Goal: Navigation & Orientation: Find specific page/section

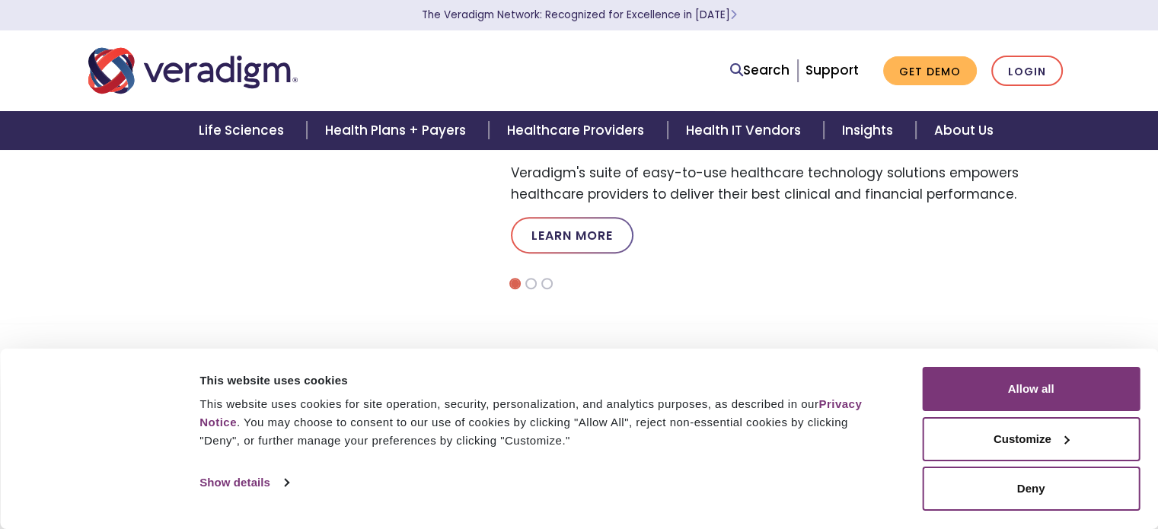
scroll to position [539, 0]
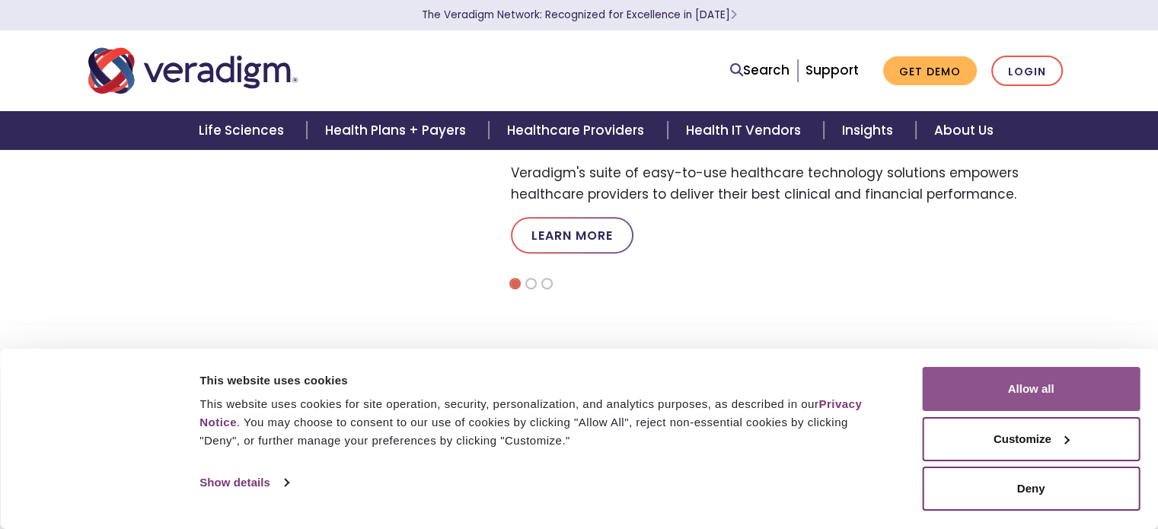
click at [1011, 389] on button "Allow all" at bounding box center [1031, 389] width 218 height 44
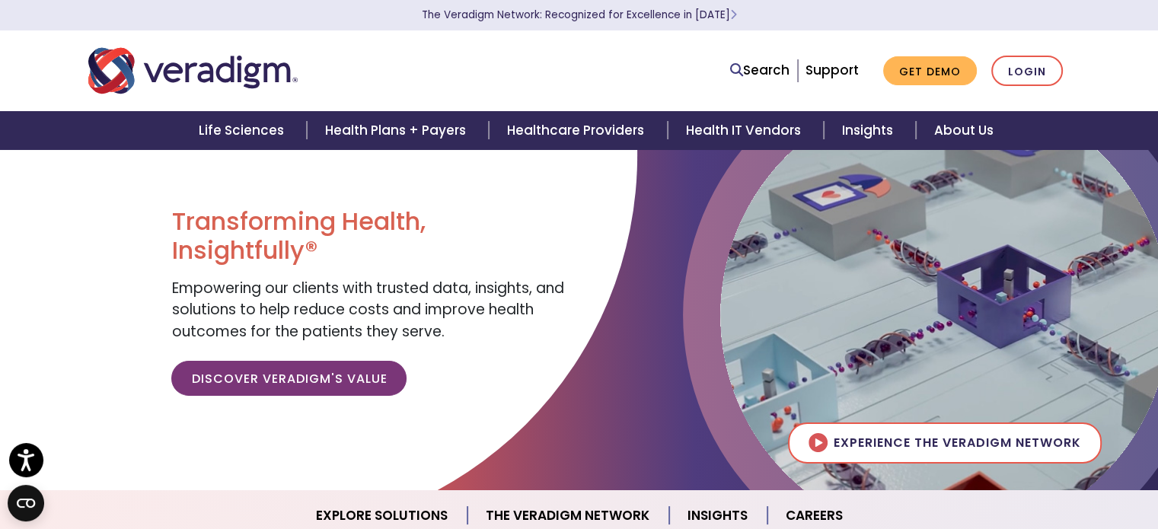
scroll to position [0, 0]
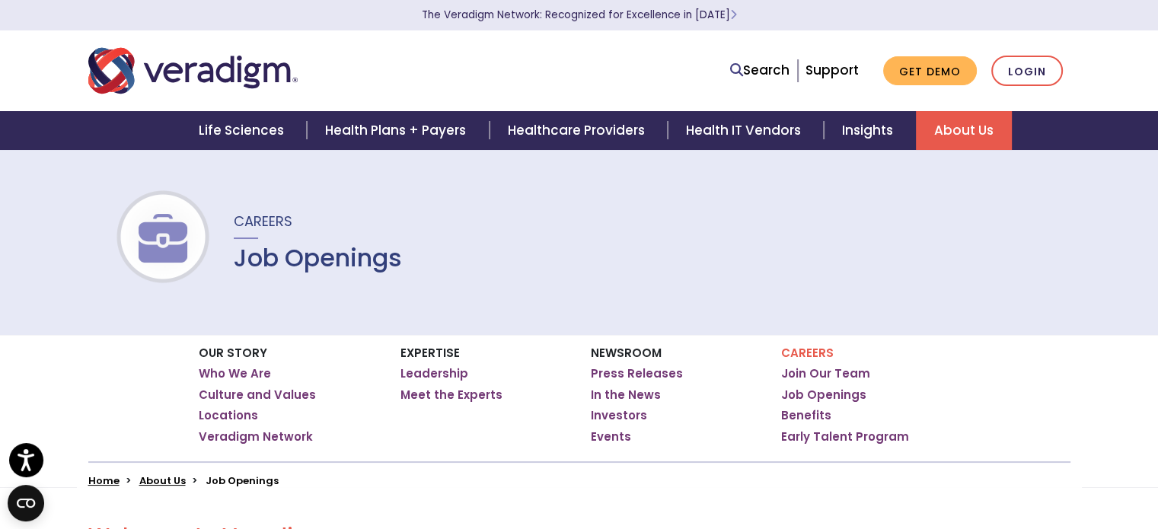
click at [211, 77] on img "Veradigm logo" at bounding box center [192, 71] width 209 height 50
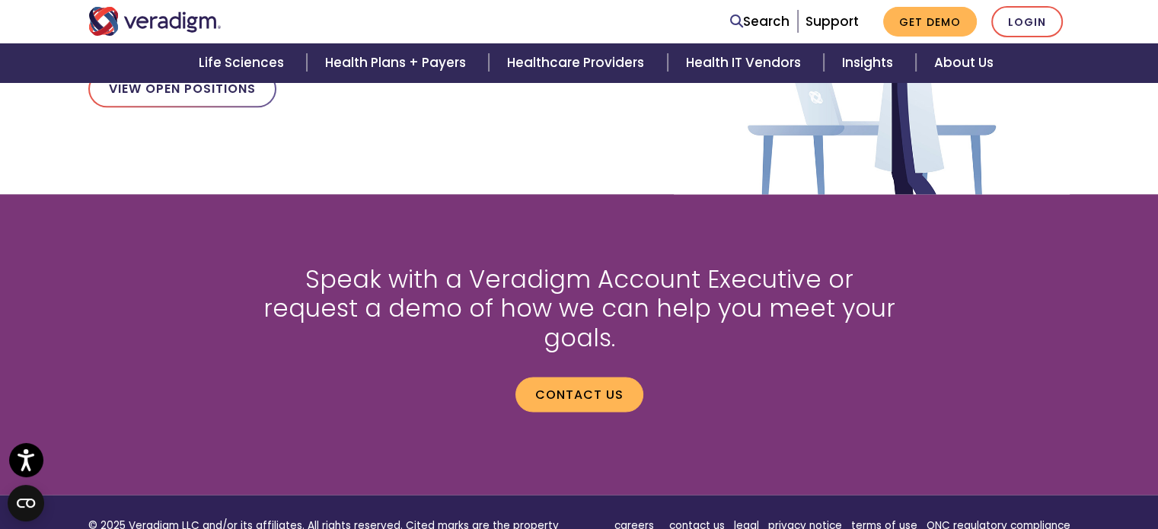
scroll to position [1684, 0]
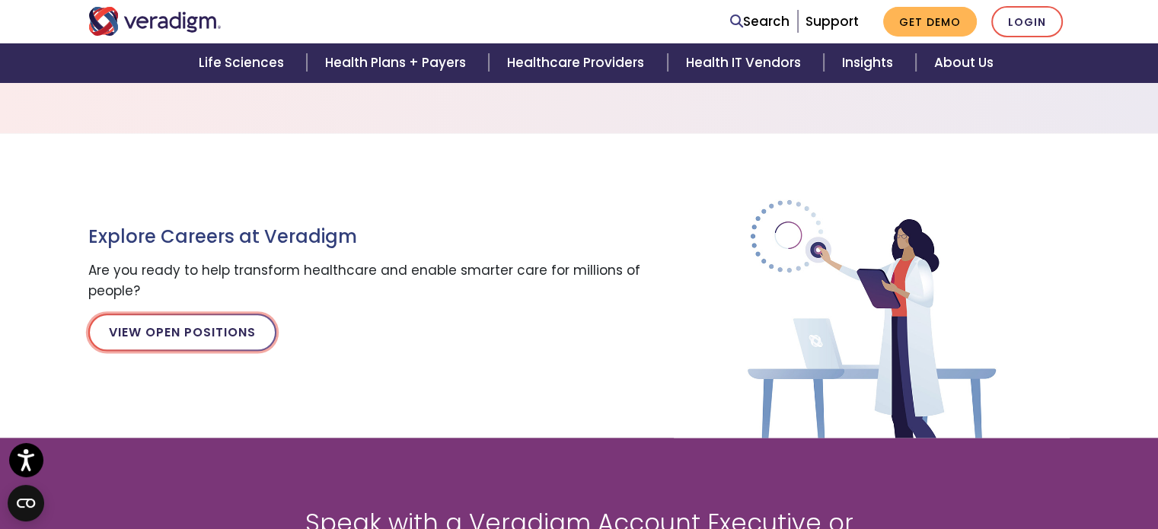
click at [250, 331] on link "View Open Positions" at bounding box center [182, 332] width 188 height 37
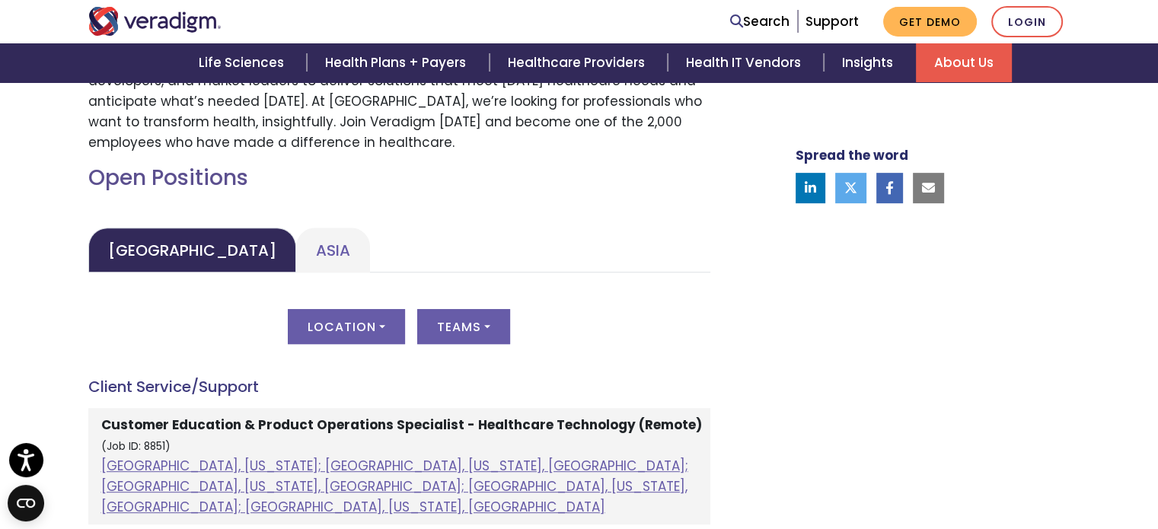
scroll to position [618, 0]
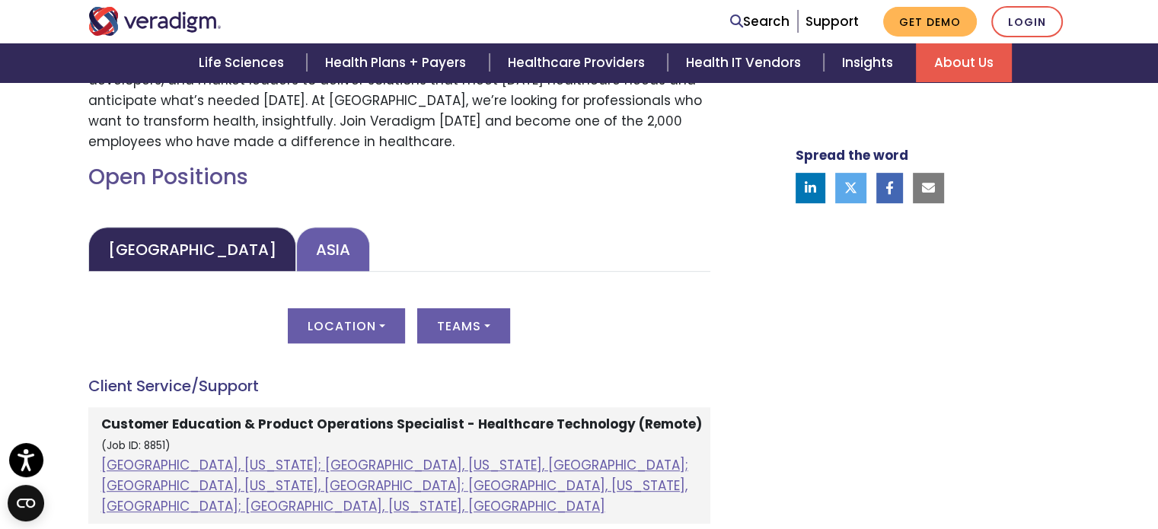
click at [296, 259] on link "Asia" at bounding box center [333, 249] width 74 height 45
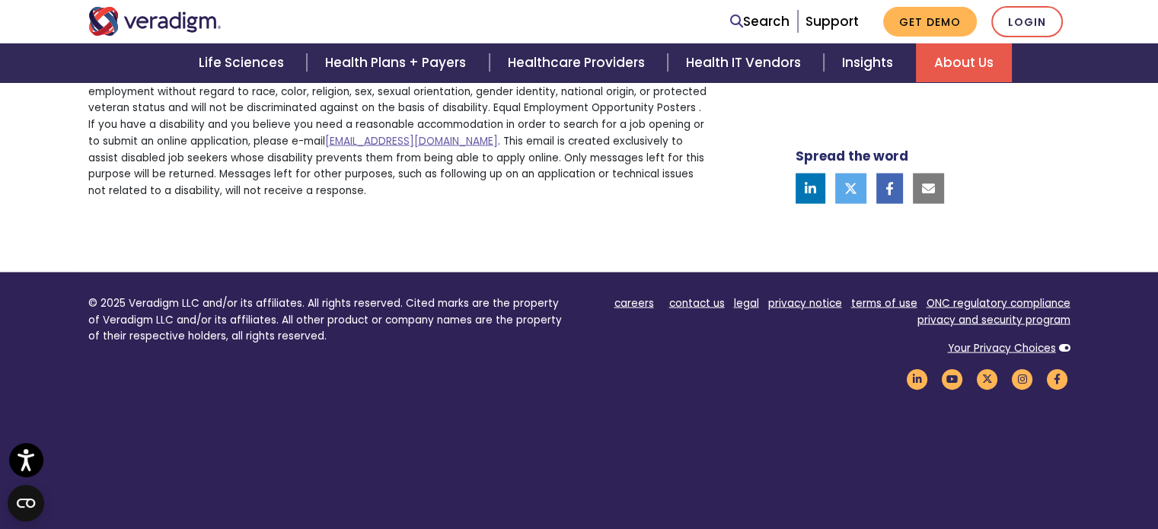
scroll to position [3053, 0]
